Goal: Use online tool/utility

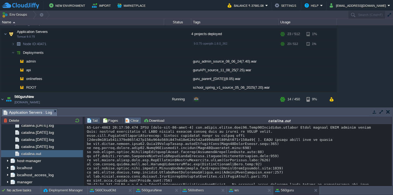
click at [126, 121] on button "Clear" at bounding box center [132, 120] width 15 height 5
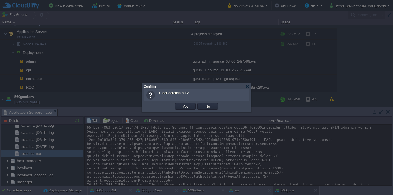
click at [181, 104] on button "Yes" at bounding box center [185, 106] width 9 height 5
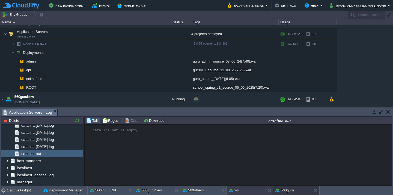
click at [242, 191] on div "ws" at bounding box center [246, 190] width 39 height 9
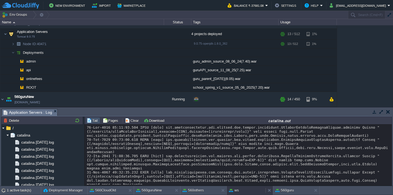
scroll to position [19604, 0]
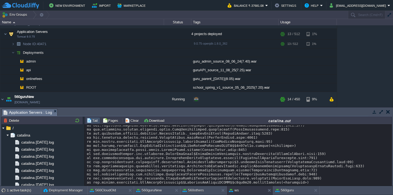
scroll to position [18302, 0]
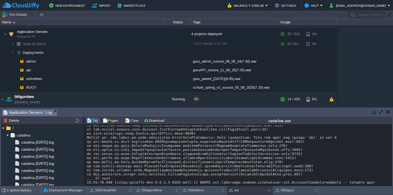
scroll to position [19604, 0]
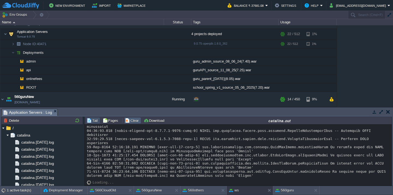
click at [129, 121] on button "Clear" at bounding box center [132, 120] width 15 height 5
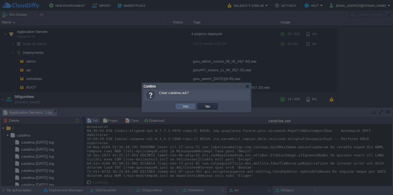
click at [179, 106] on td "Yes" at bounding box center [185, 106] width 20 height 7
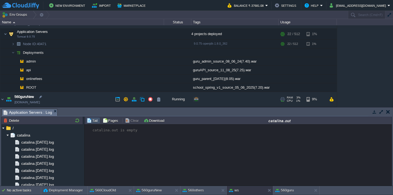
scroll to position [0, 0]
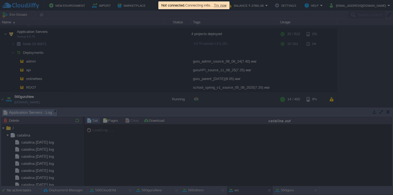
click at [226, 7] on span "Try now" at bounding box center [220, 5] width 13 height 4
click at [226, 6] on span "Try now" at bounding box center [220, 5] width 13 height 4
